Goal: Browse casually: Explore the website without a specific task or goal

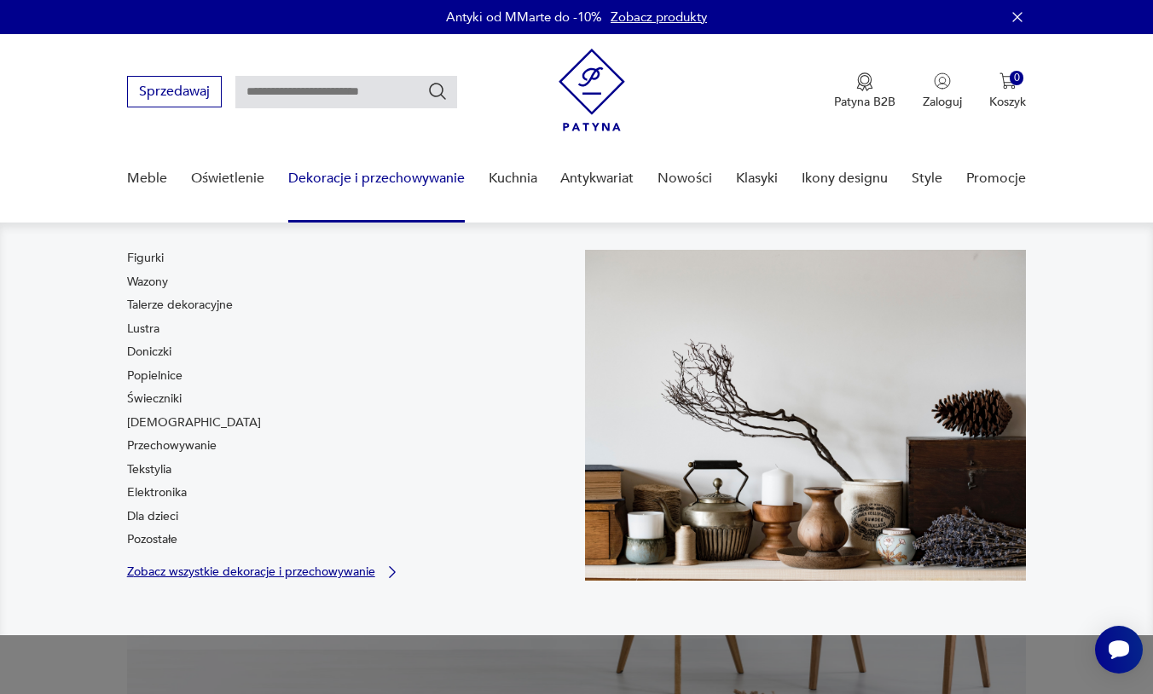
click at [310, 570] on p "Zobacz wszystkie dekoracje i przechowywanie" at bounding box center [251, 571] width 248 height 11
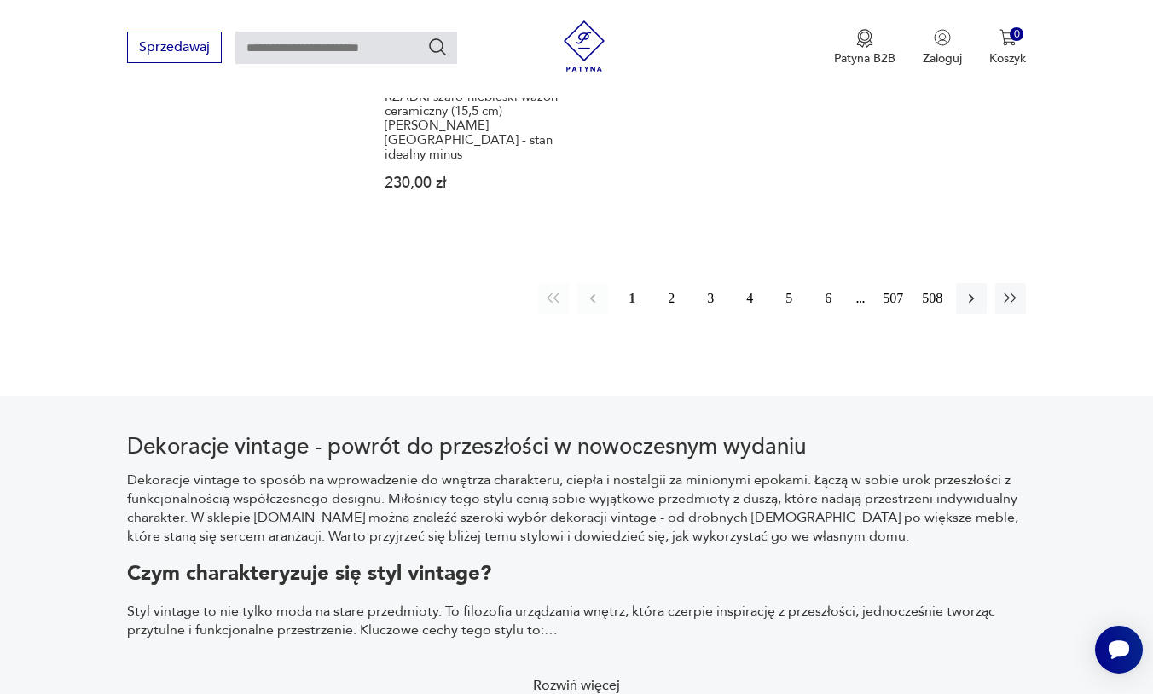
scroll to position [2706, 0]
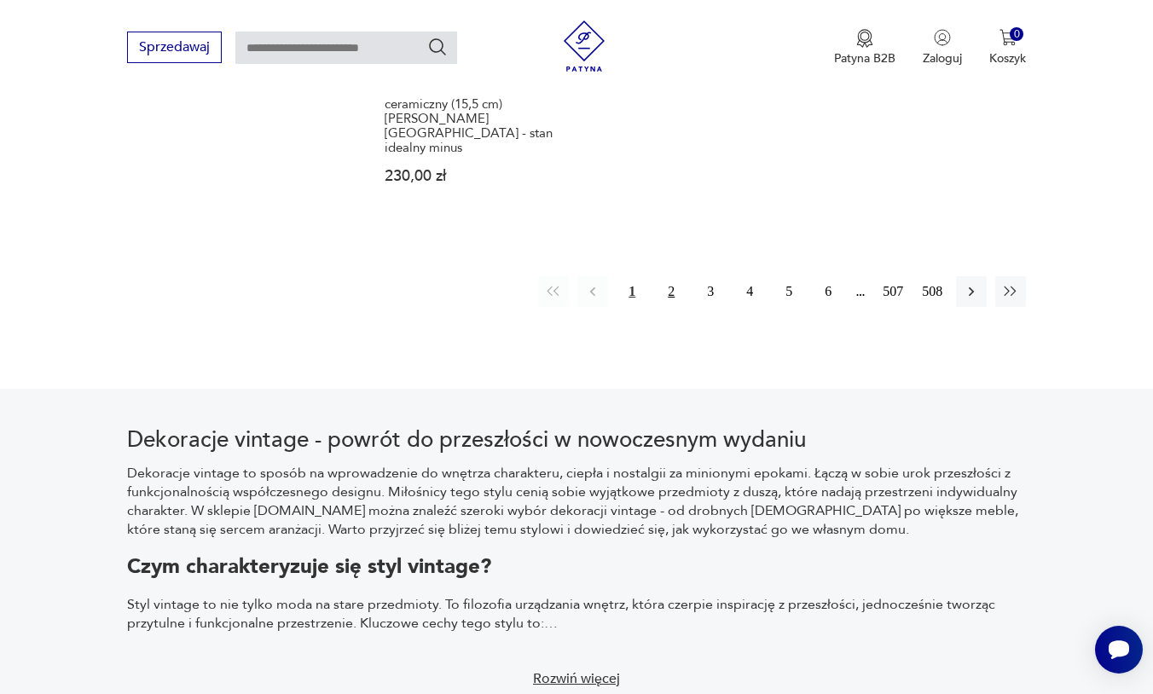
click at [668, 307] on button "2" at bounding box center [671, 291] width 31 height 31
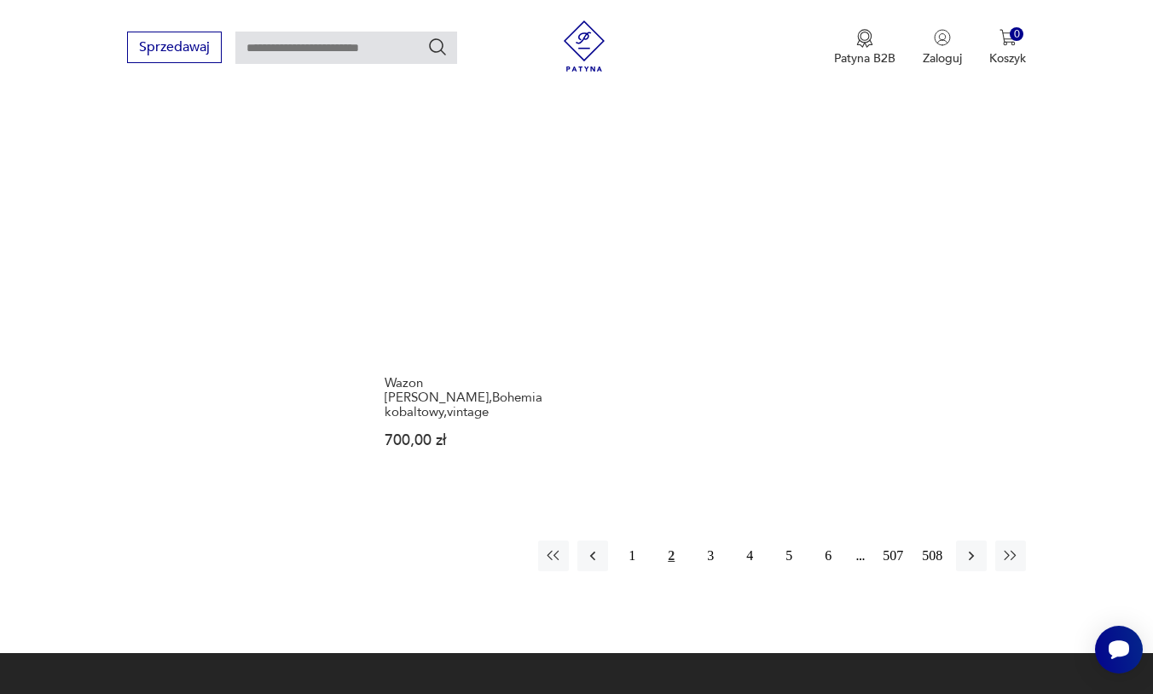
scroll to position [2381, 0]
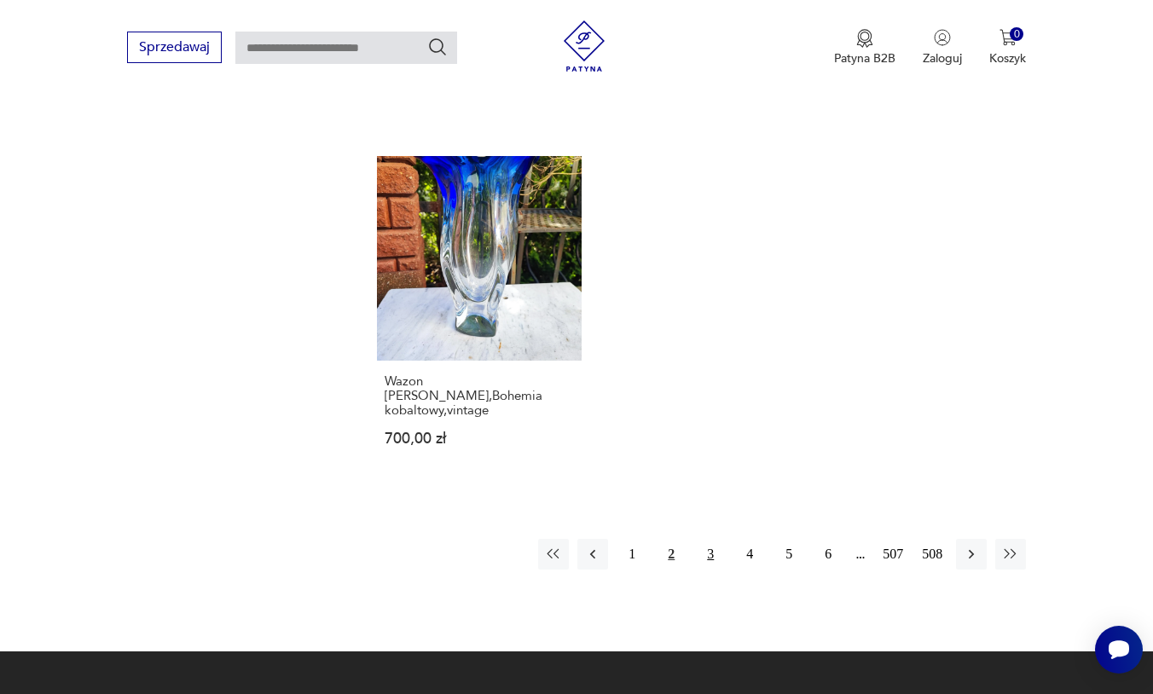
click at [703, 570] on button "3" at bounding box center [710, 554] width 31 height 31
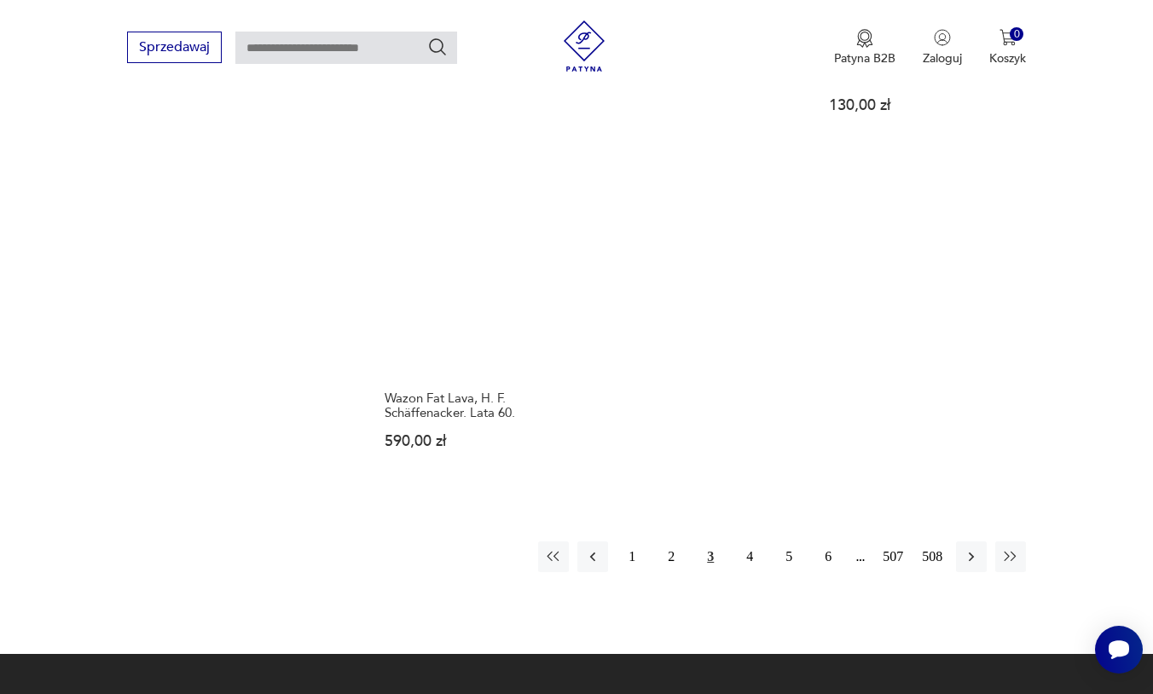
scroll to position [2360, 0]
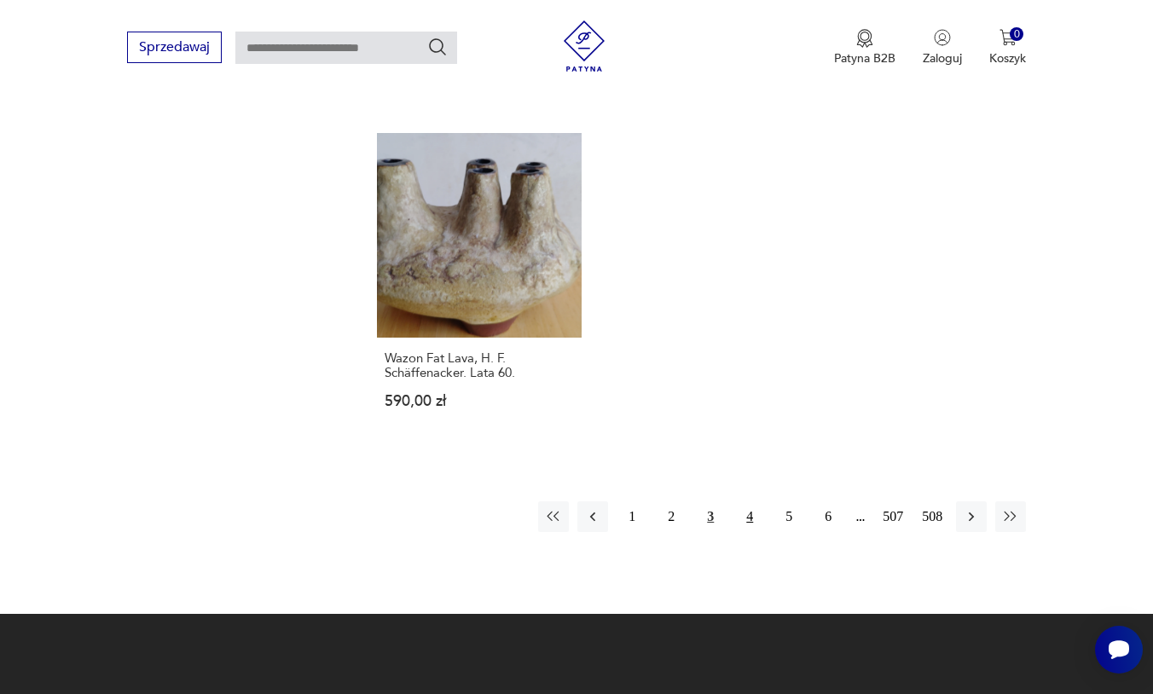
click at [744, 532] on button "4" at bounding box center [749, 516] width 31 height 31
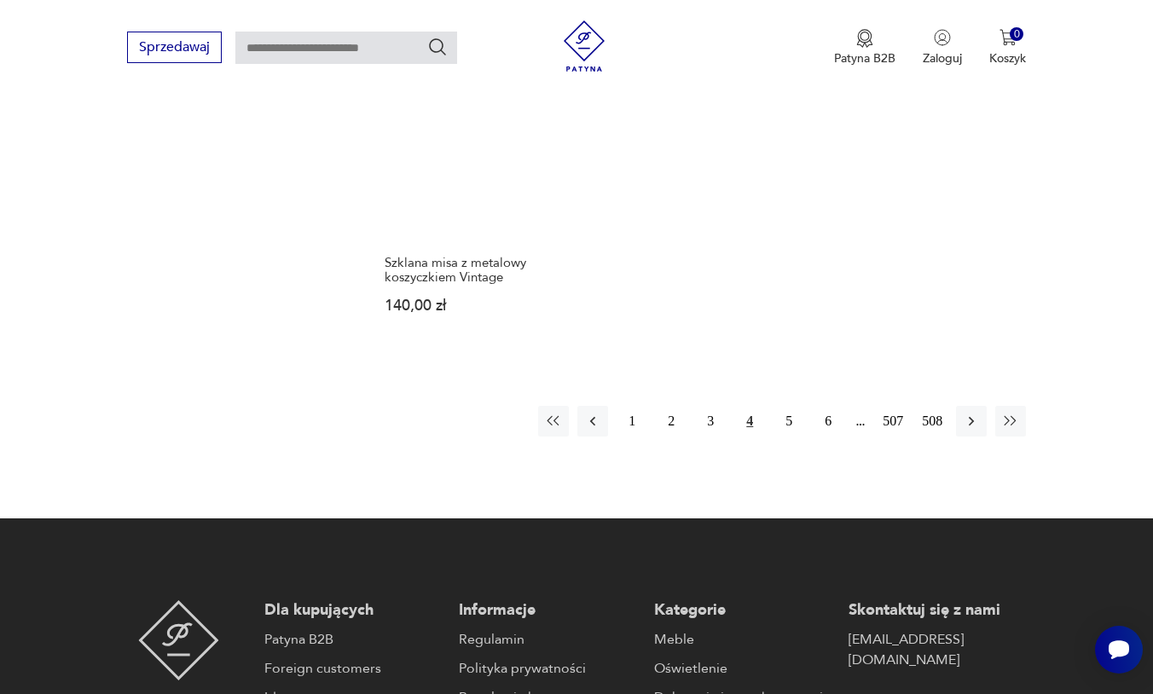
scroll to position [2466, 0]
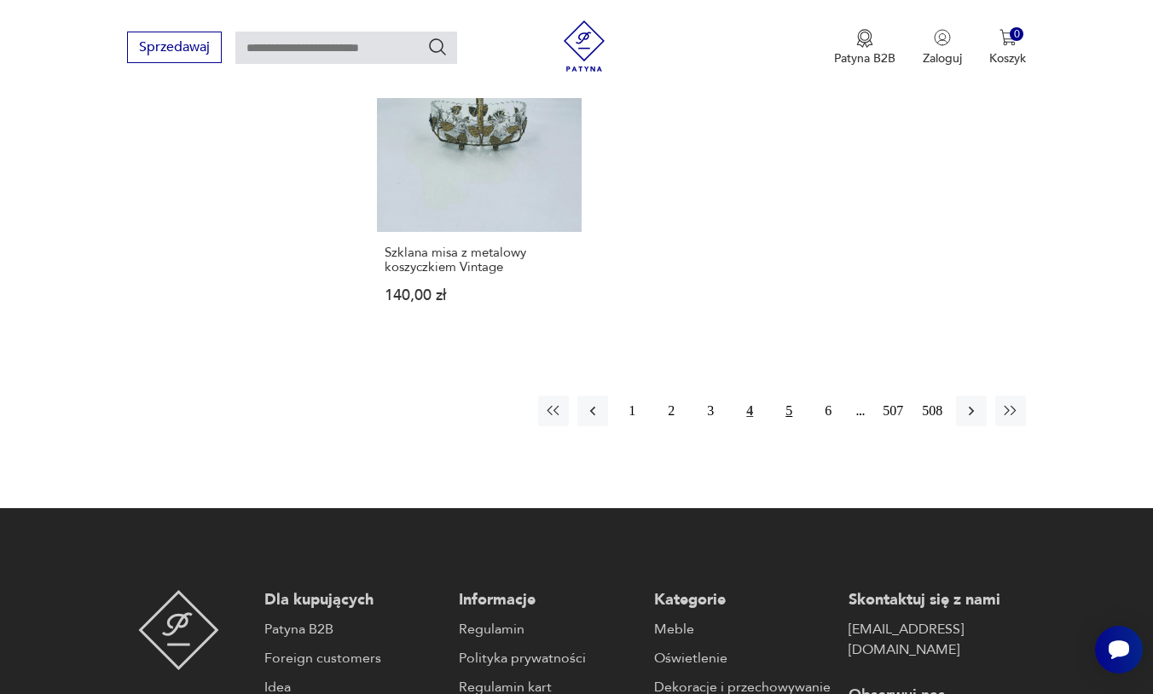
click at [787, 426] on button "5" at bounding box center [788, 411] width 31 height 31
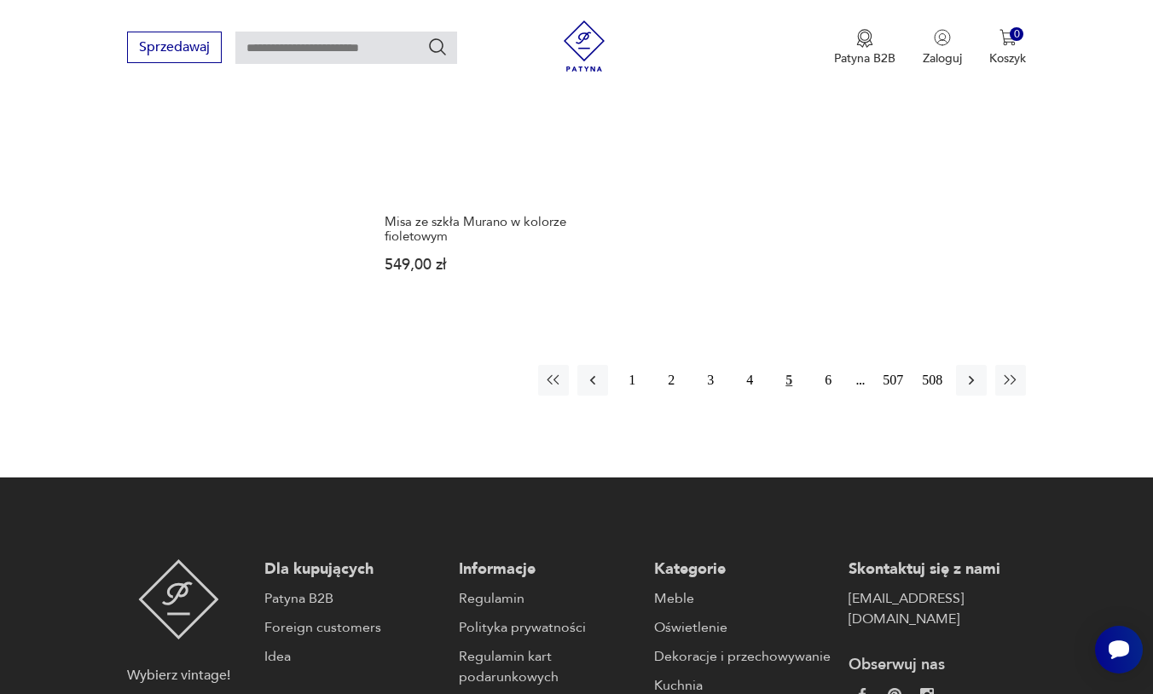
scroll to position [2497, 0]
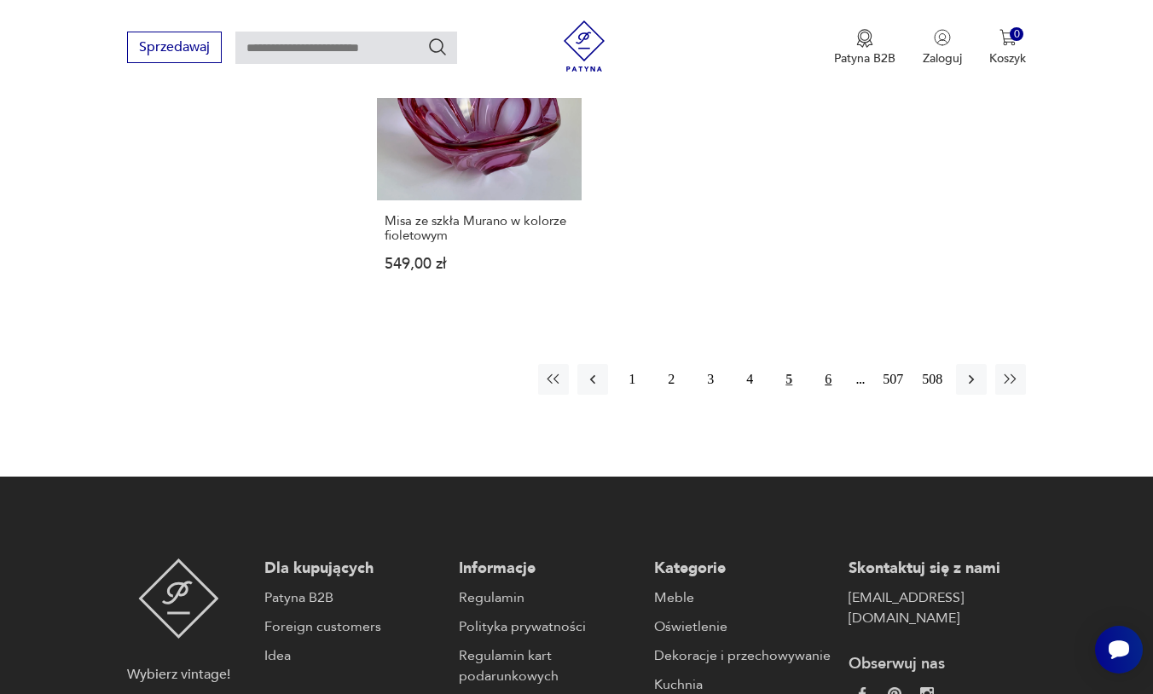
click at [830, 395] on button "6" at bounding box center [828, 379] width 31 height 31
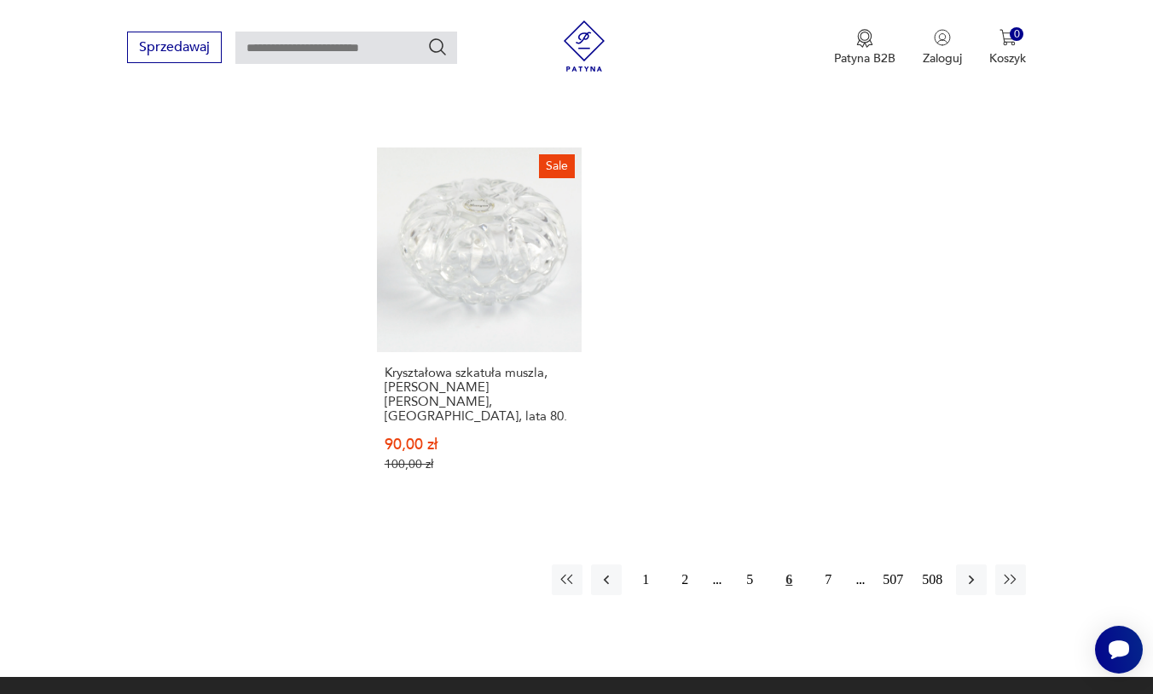
scroll to position [2376, 0]
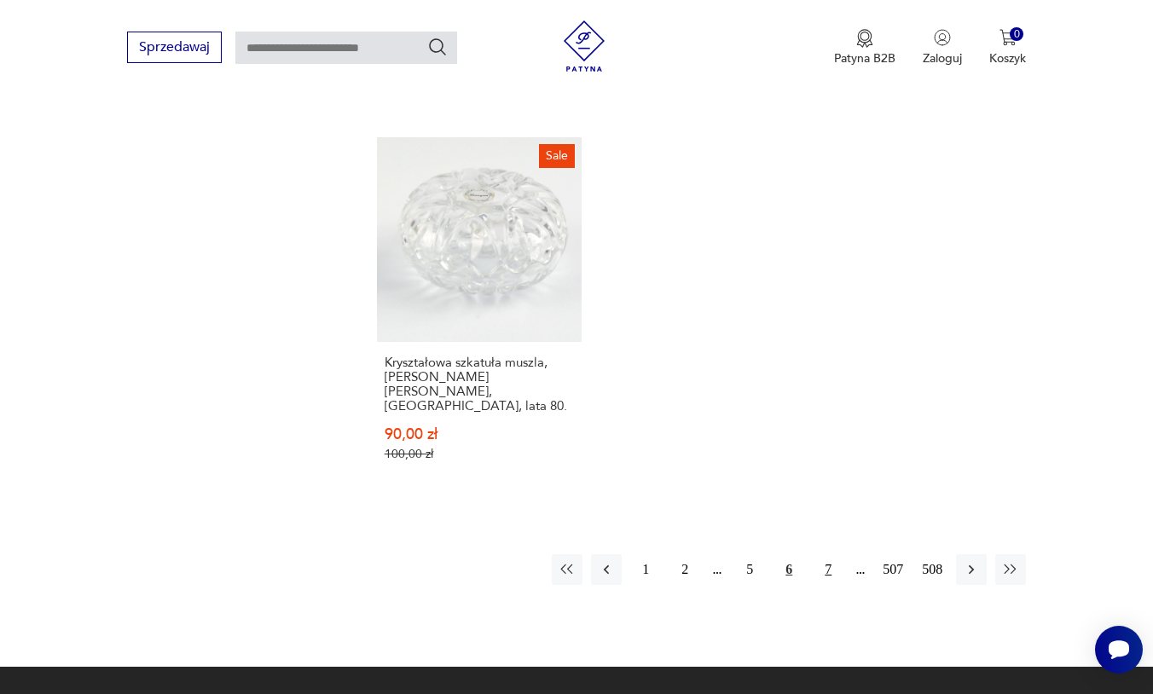
click at [826, 585] on button "7" at bounding box center [828, 569] width 31 height 31
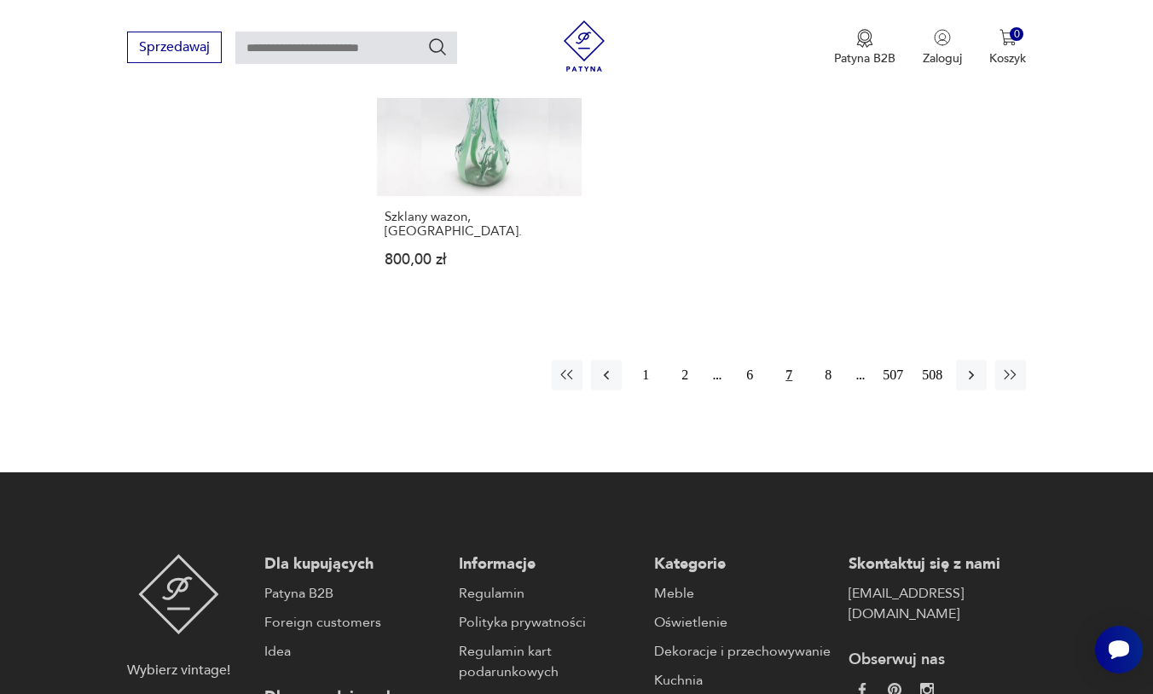
scroll to position [2589, 0]
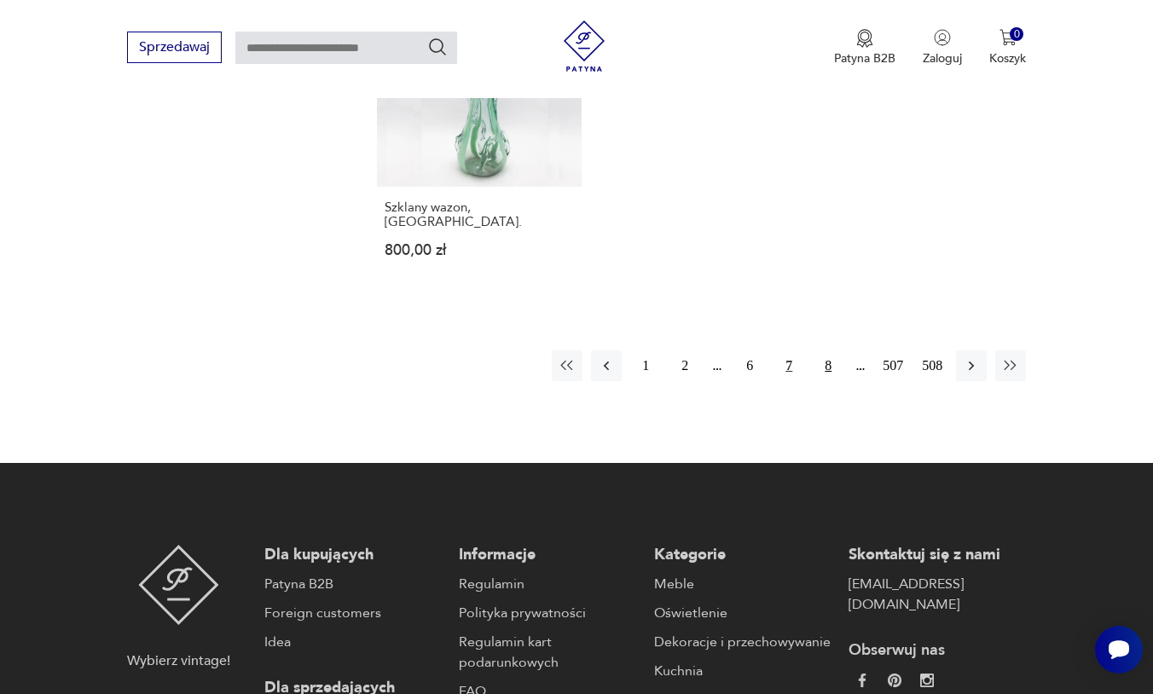
click at [833, 381] on button "8" at bounding box center [828, 365] width 31 height 31
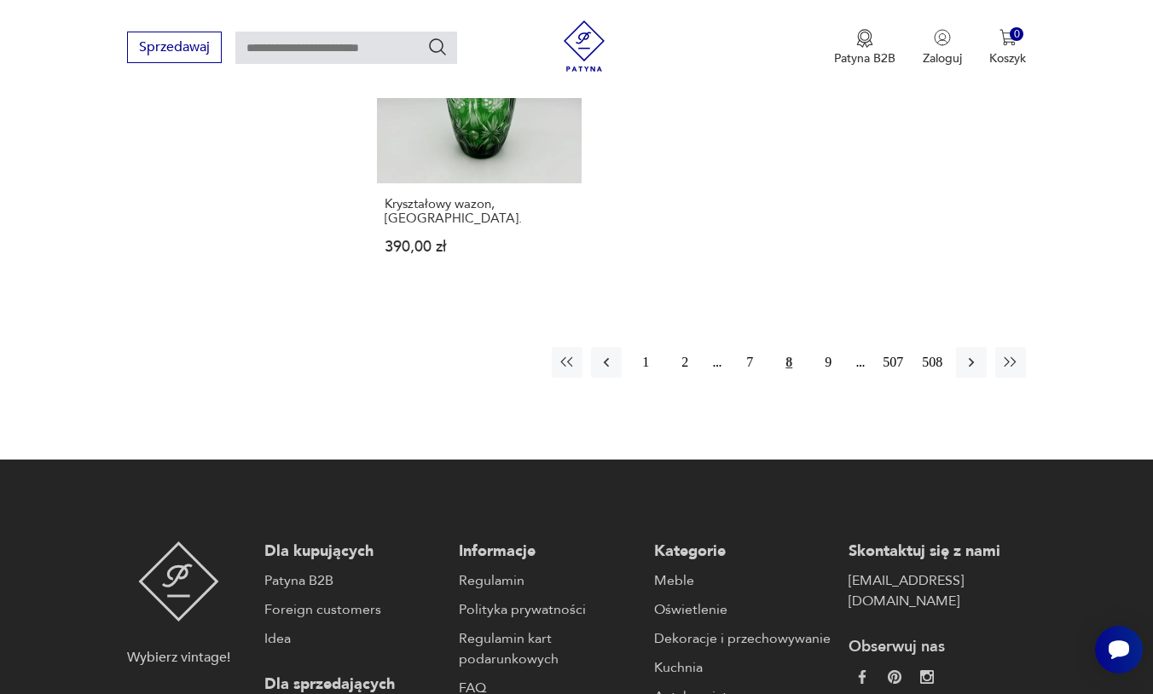
scroll to position [2596, 0]
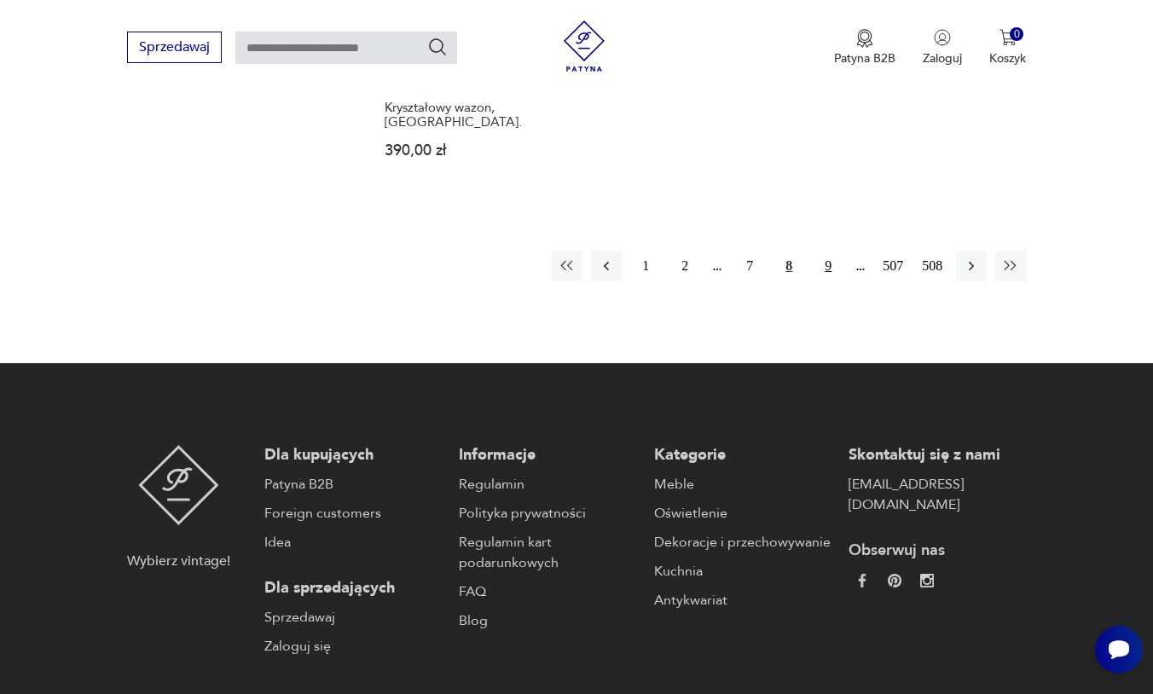
click at [823, 281] on button "9" at bounding box center [828, 266] width 31 height 31
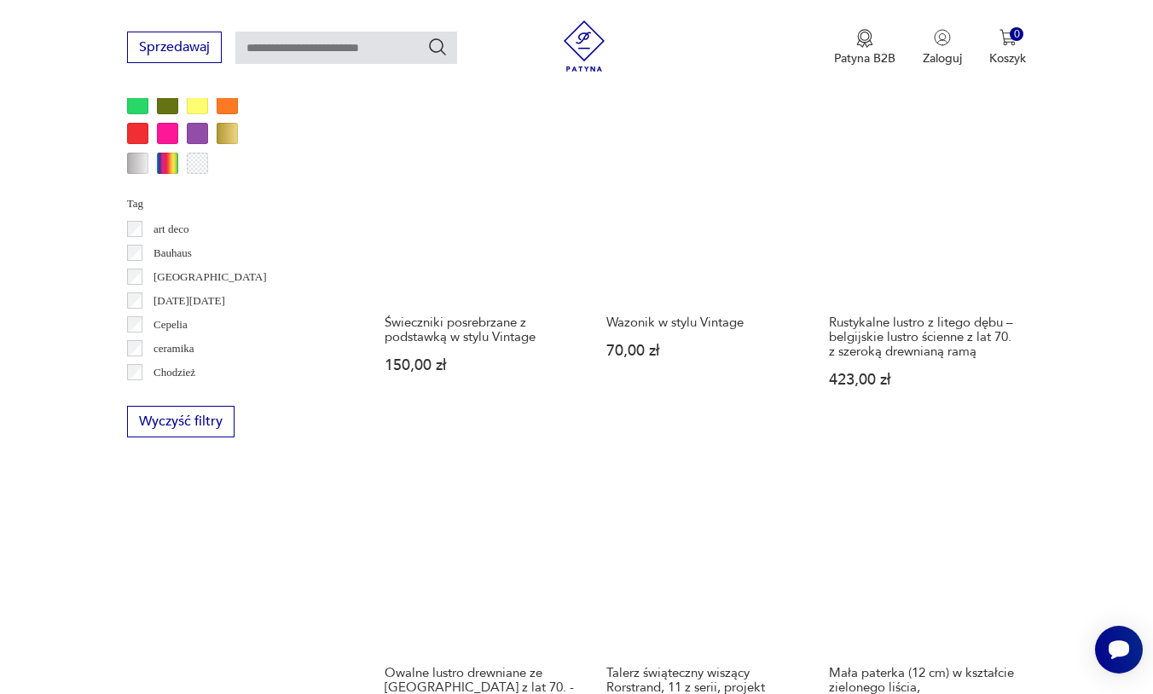
scroll to position [1557, 0]
